Goal: Transaction & Acquisition: Purchase product/service

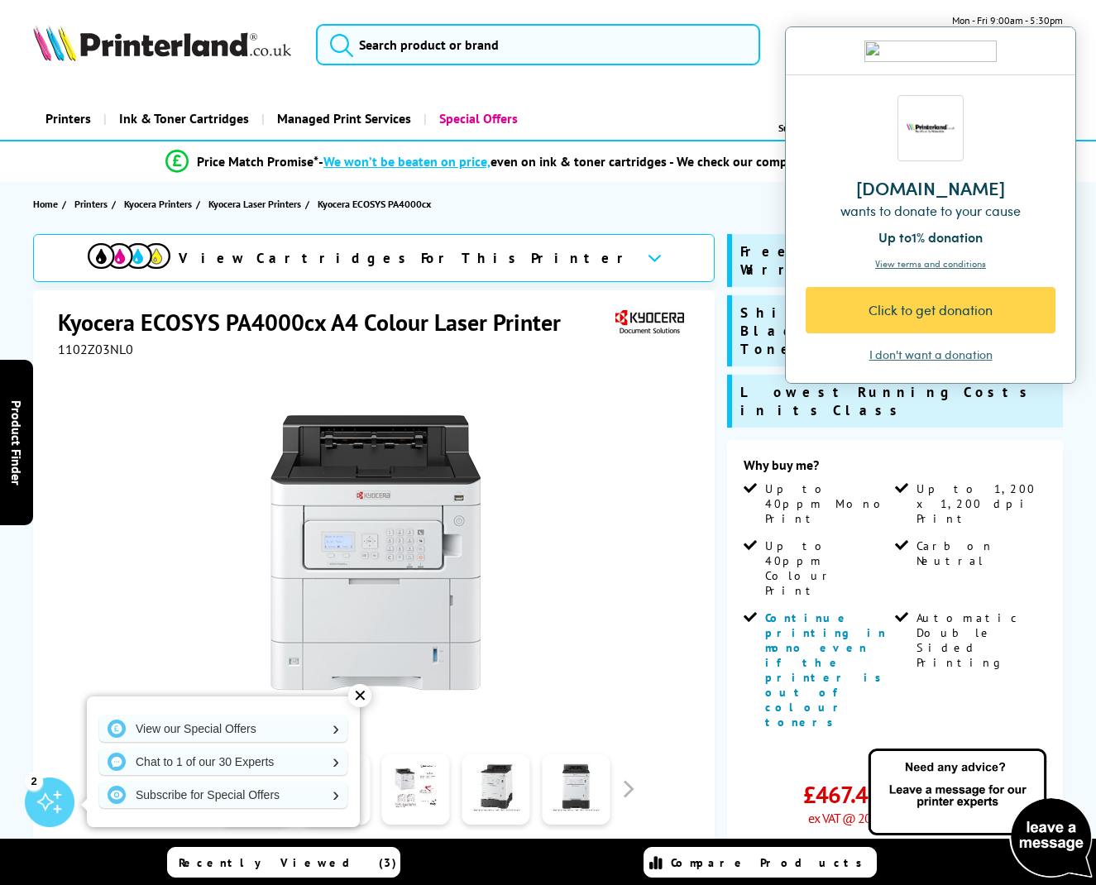
click at [809, 548] on div "Why buy me? Up to 40ppm Mono Print Up to 1,200 x 1,200 dpi Print Up to 40ppm Co…" at bounding box center [895, 610] width 303 height 306
click at [931, 353] on div "I don't want a donation" at bounding box center [931, 355] width 123 height 17
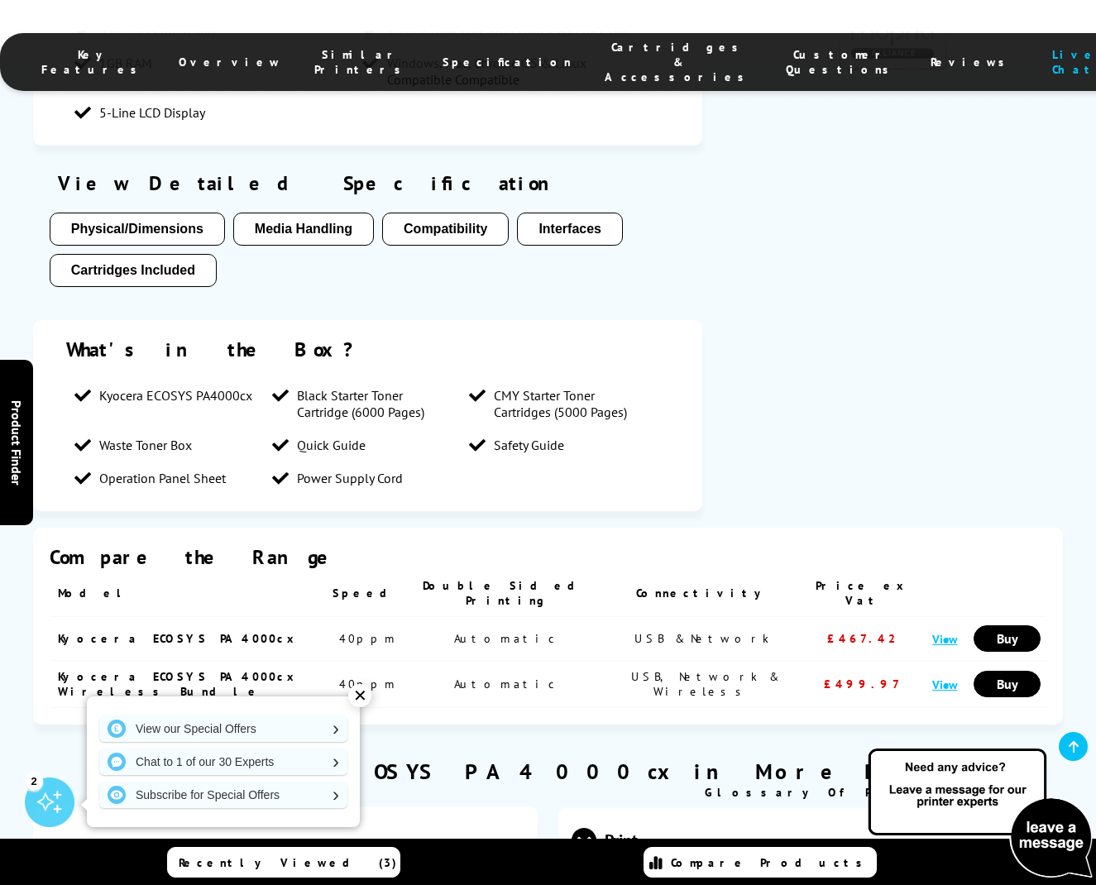
scroll to position [2710, 0]
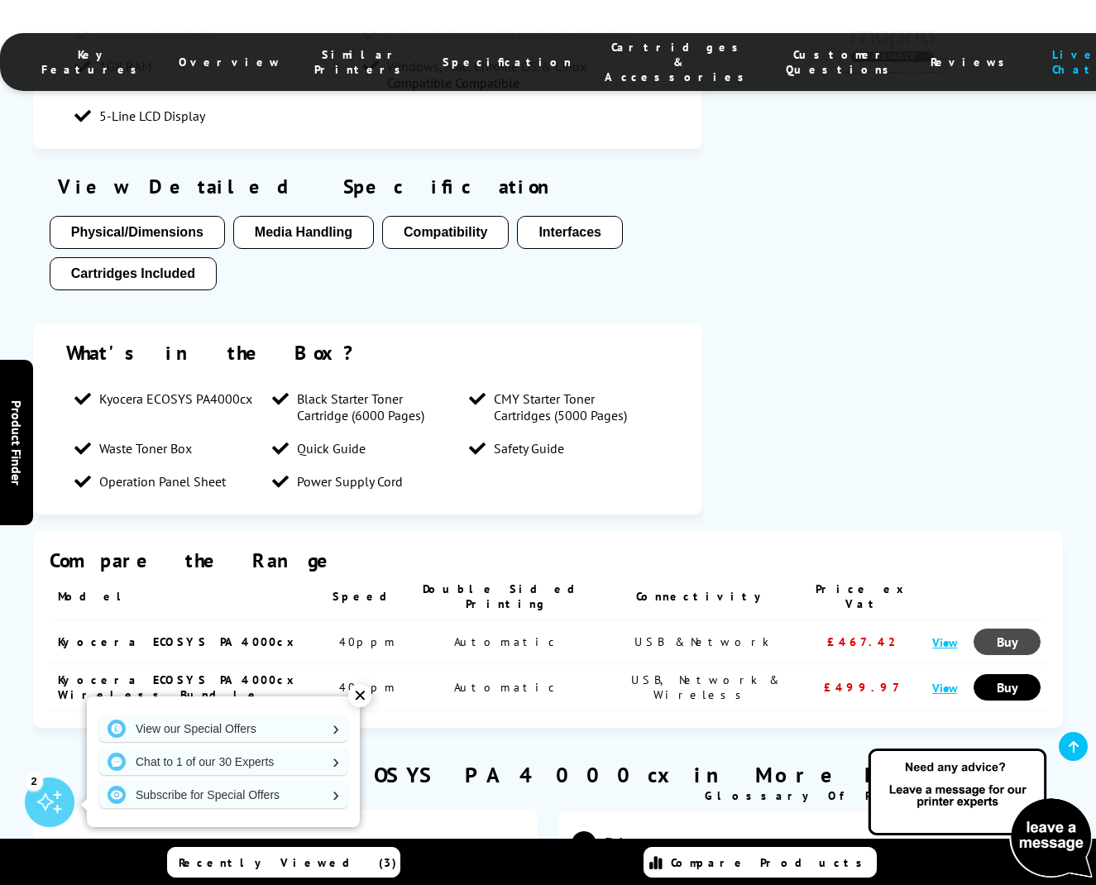
click at [980, 629] on link "Buy" at bounding box center [1007, 642] width 67 height 26
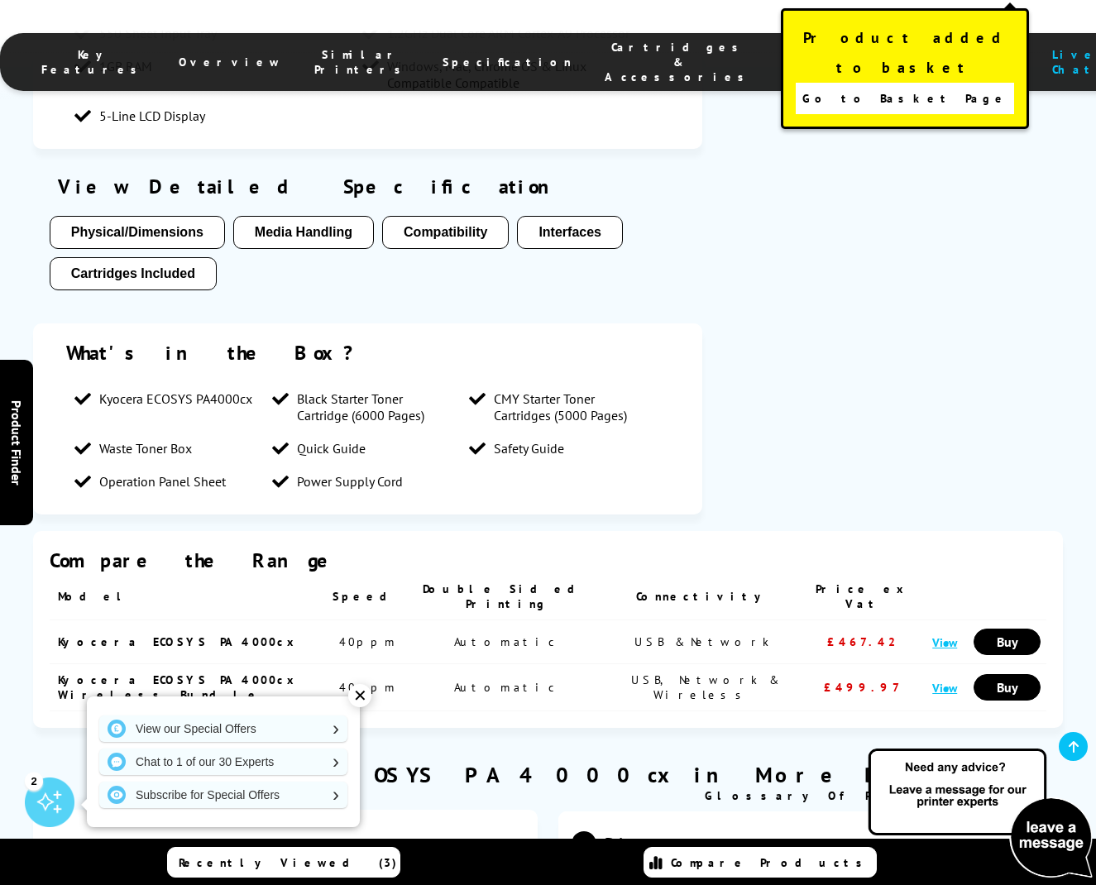
click at [933, 635] on link "View" at bounding box center [945, 643] width 25 height 16
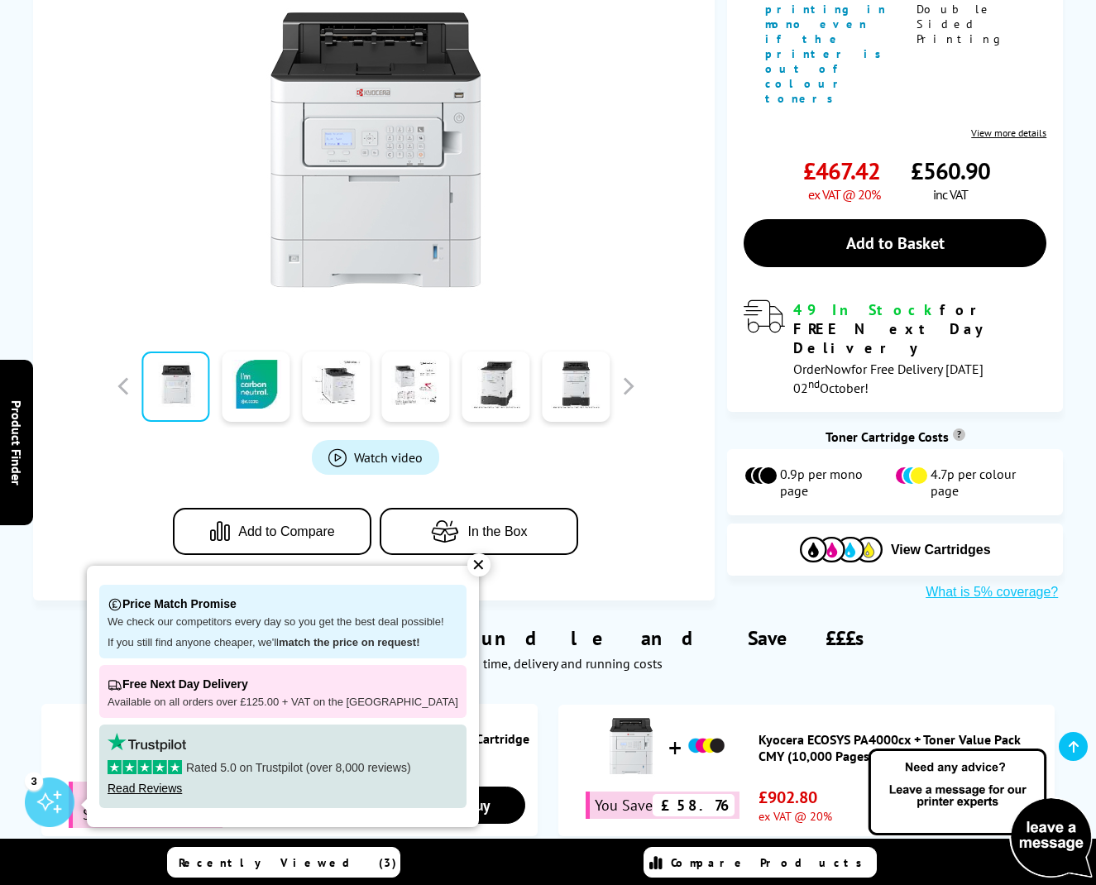
scroll to position [624, 0]
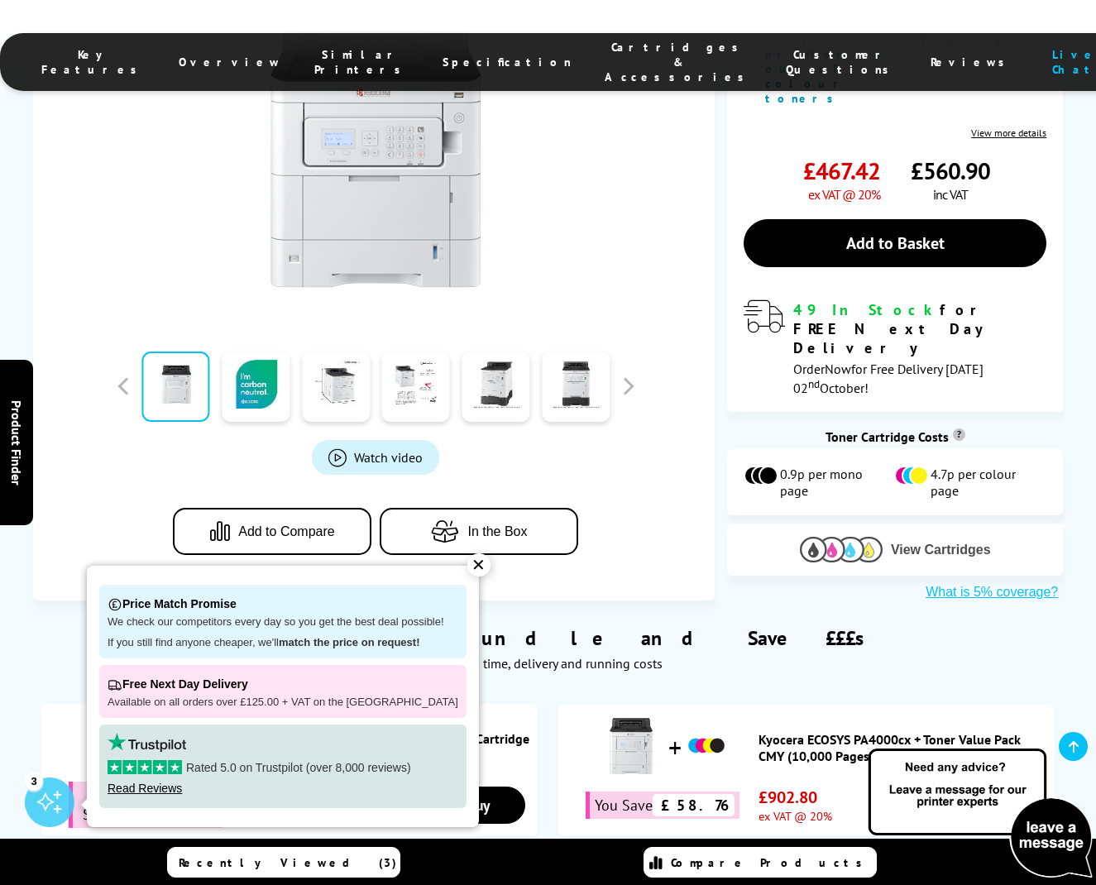
click at [905, 543] on span "View Cartridges" at bounding box center [941, 550] width 100 height 15
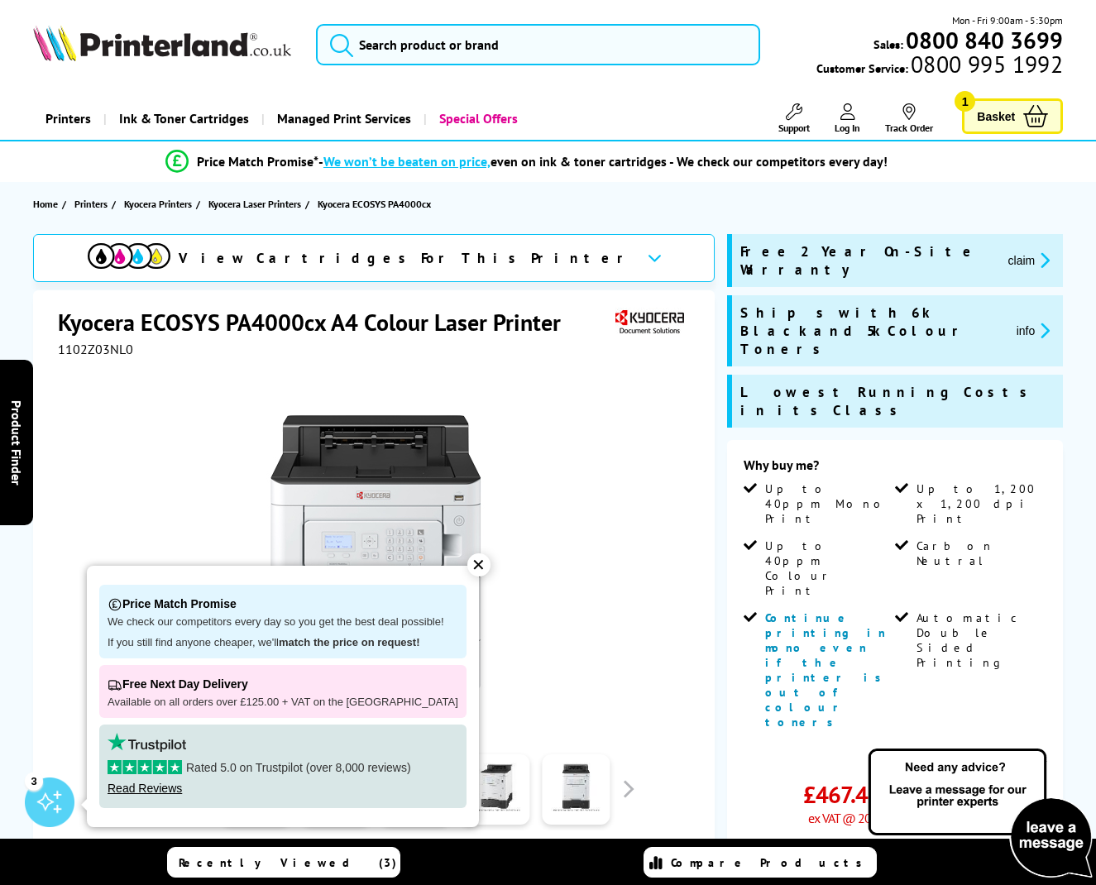
scroll to position [0, 0]
